Goal: Task Accomplishment & Management: Manage account settings

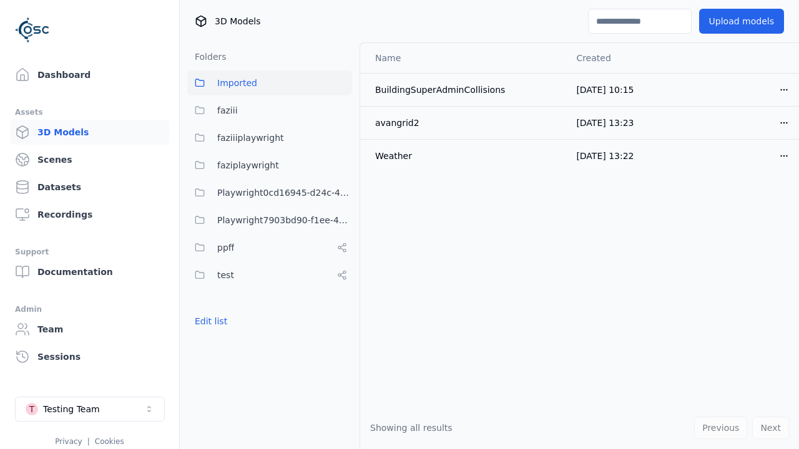
click at [208, 321] on button "Edit list" at bounding box center [210, 321] width 47 height 22
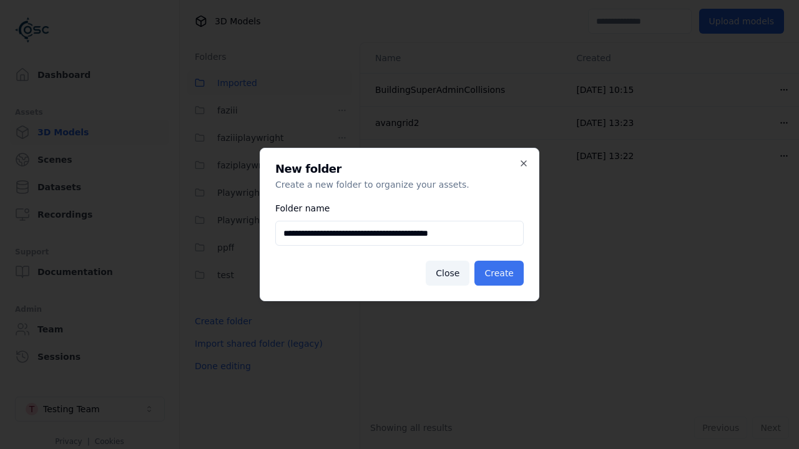
type input "**********"
click at [501, 273] on button "Create" at bounding box center [498, 273] width 49 height 25
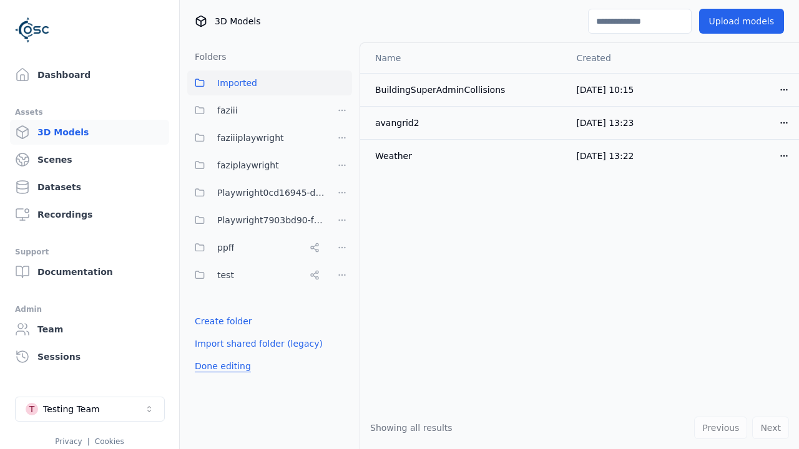
click at [219, 378] on button "Done editing" at bounding box center [222, 366] width 71 height 22
click at [208, 355] on button "Done editing" at bounding box center [222, 366] width 71 height 22
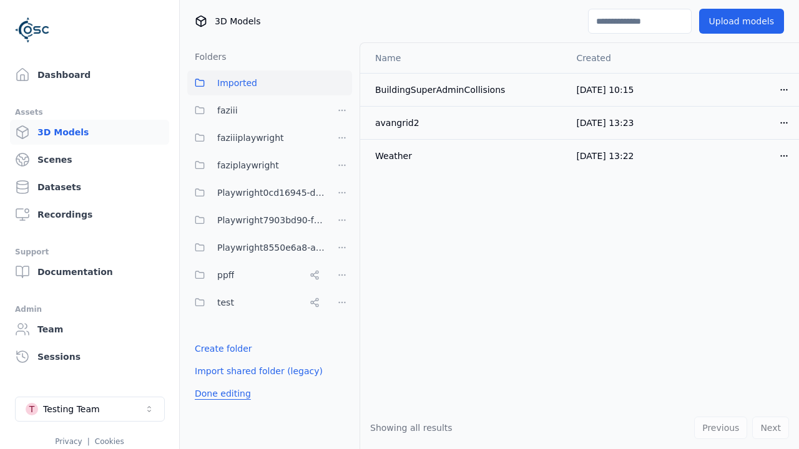
click at [342, 248] on html "Support Dashboard Assets 3D Models Scenes Datasets Recordings Support Documenta…" at bounding box center [399, 224] width 799 height 449
click at [342, 313] on div "Rename" at bounding box center [347, 313] width 84 height 20
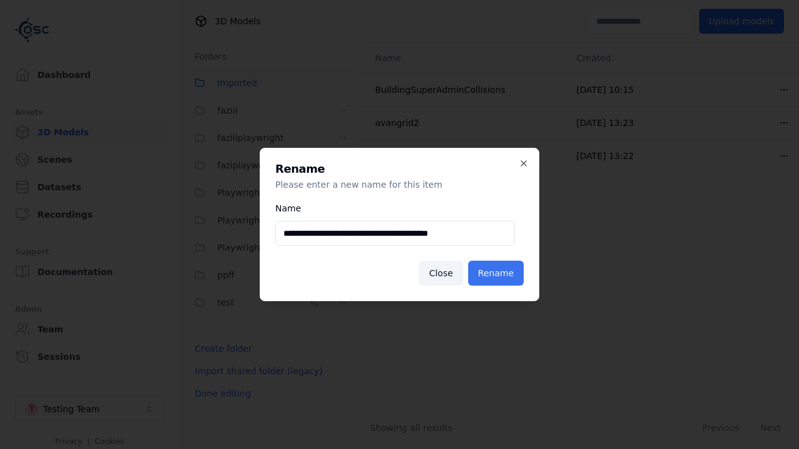
click at [395, 233] on input "**********" at bounding box center [395, 233] width 240 height 25
type input "**********"
click at [498, 273] on button "Rename" at bounding box center [496, 273] width 56 height 25
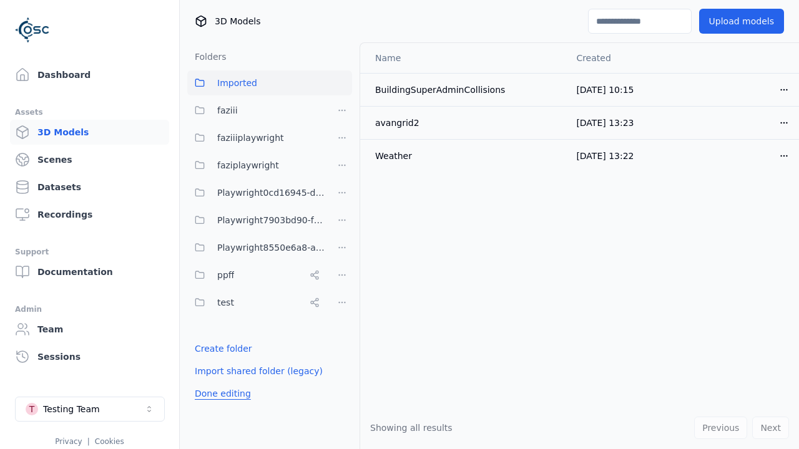
click at [219, 394] on button "Done editing" at bounding box center [222, 394] width 71 height 22
click at [208, 383] on button "Done editing" at bounding box center [222, 394] width 71 height 22
click at [342, 248] on html "Support Dashboard Assets 3D Models Scenes Datasets Recordings Support Documenta…" at bounding box center [399, 224] width 799 height 449
click at [342, 333] on div "Delete" at bounding box center [347, 333] width 84 height 20
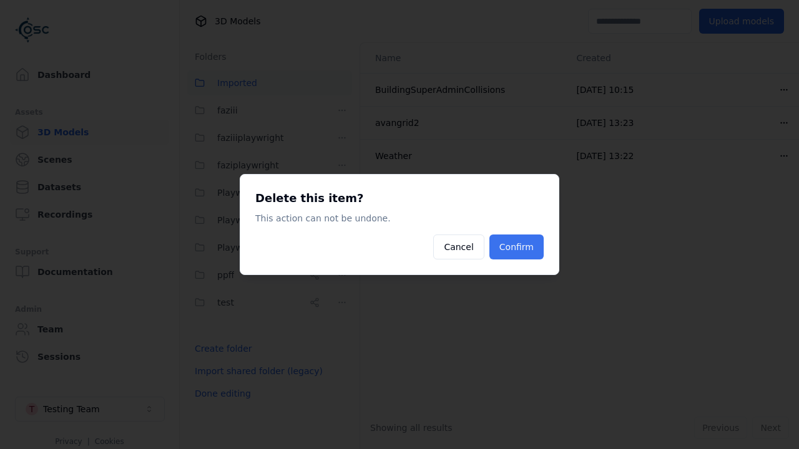
click at [518, 247] on button "Confirm" at bounding box center [516, 247] width 54 height 25
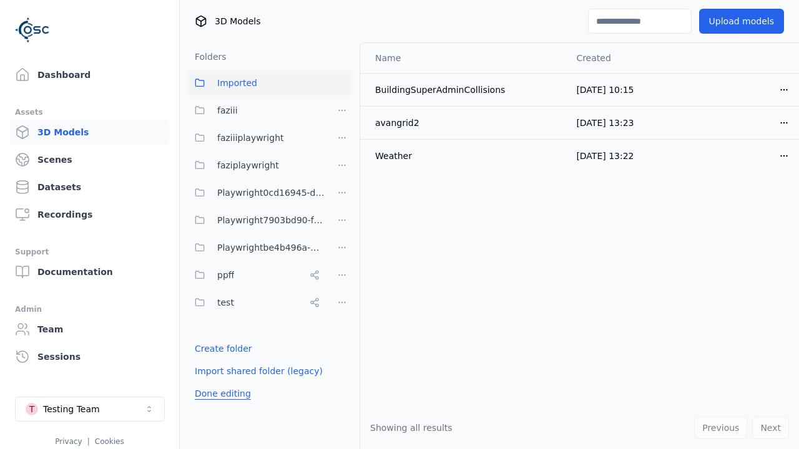
click at [219, 394] on button "Done editing" at bounding box center [222, 394] width 71 height 22
